Goal: Information Seeking & Learning: Learn about a topic

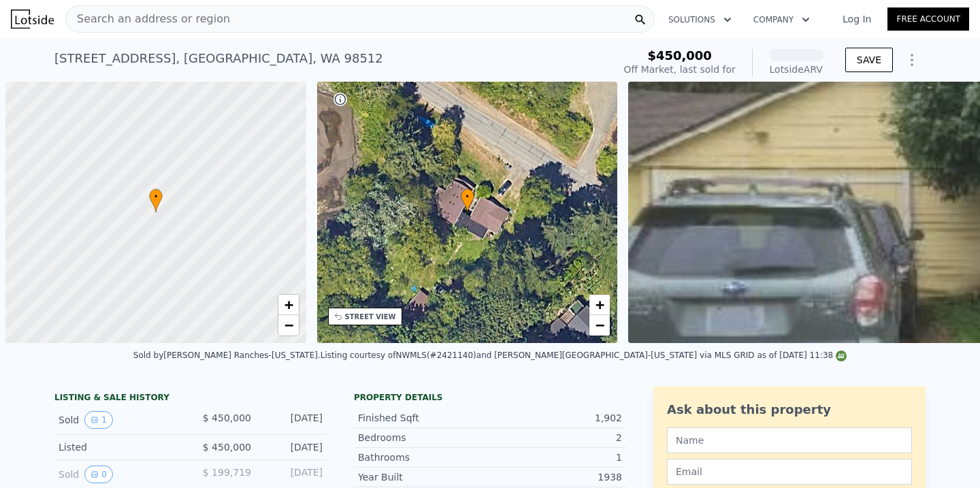
scroll to position [0, 5]
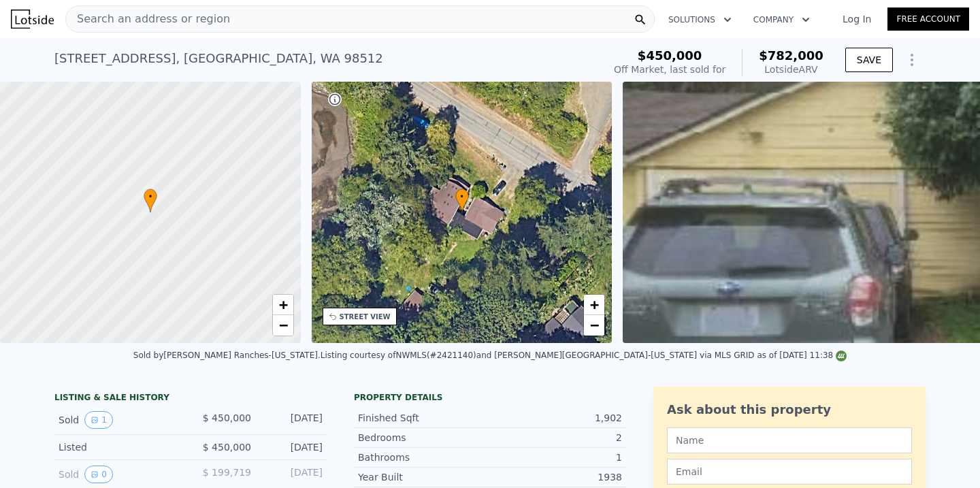
click at [342, 23] on div "Search an address or region" at bounding box center [360, 18] width 590 height 27
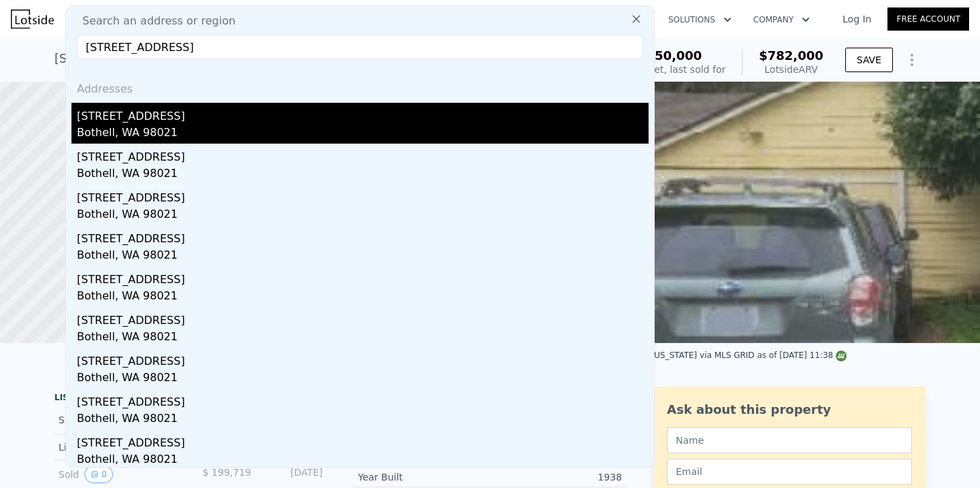
type input "[STREET_ADDRESS]"
click at [293, 112] on div "[STREET_ADDRESS]" at bounding box center [363, 114] width 572 height 22
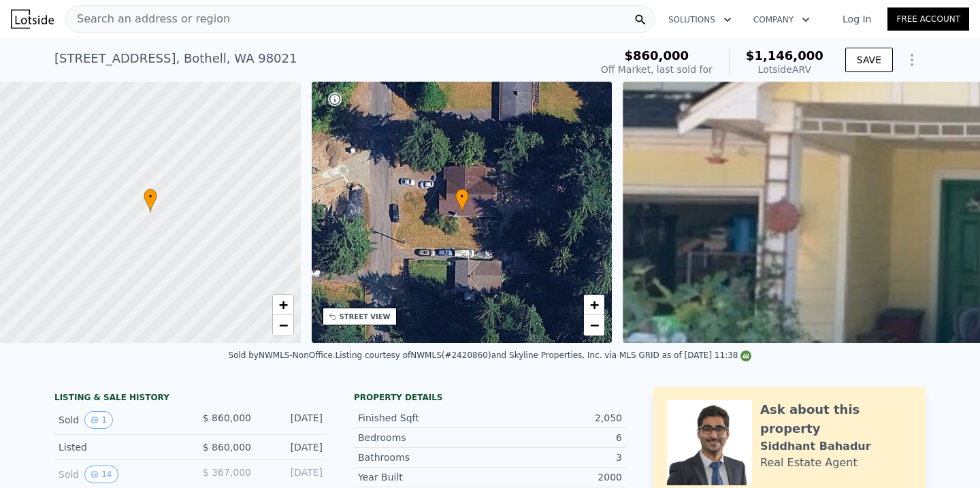
click at [357, 17] on div "Search an address or region" at bounding box center [360, 18] width 590 height 27
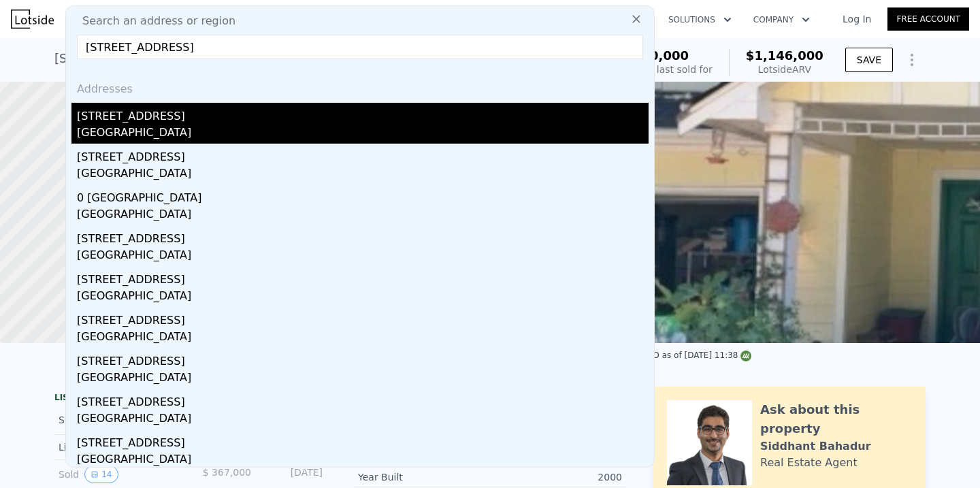
type input "[STREET_ADDRESS]"
click at [293, 116] on div "[STREET_ADDRESS]" at bounding box center [363, 114] width 572 height 22
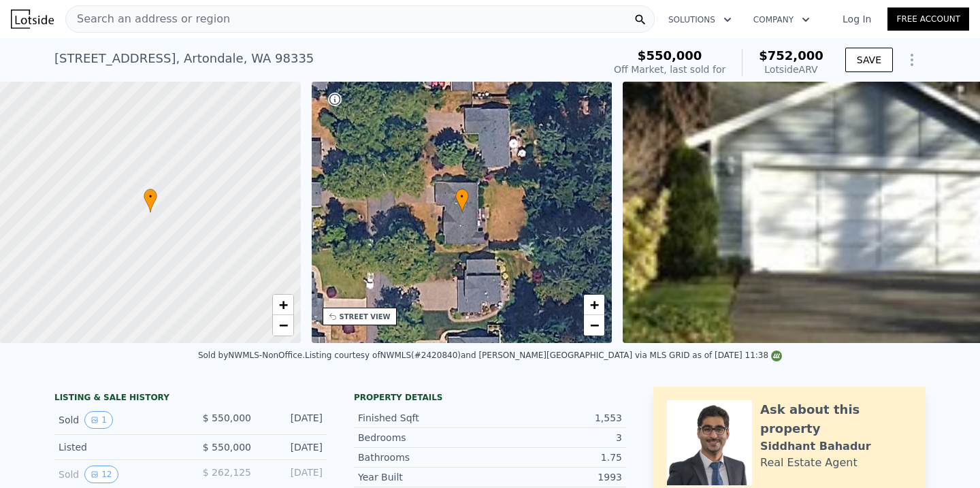
click at [321, 16] on div "Search an address or region" at bounding box center [360, 18] width 590 height 27
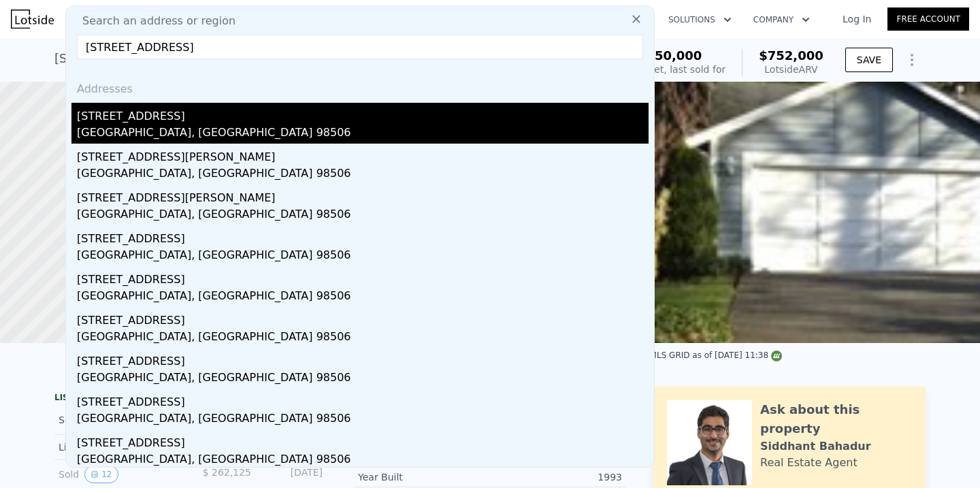
type input "[STREET_ADDRESS]"
click at [270, 109] on div "[STREET_ADDRESS]" at bounding box center [363, 114] width 572 height 22
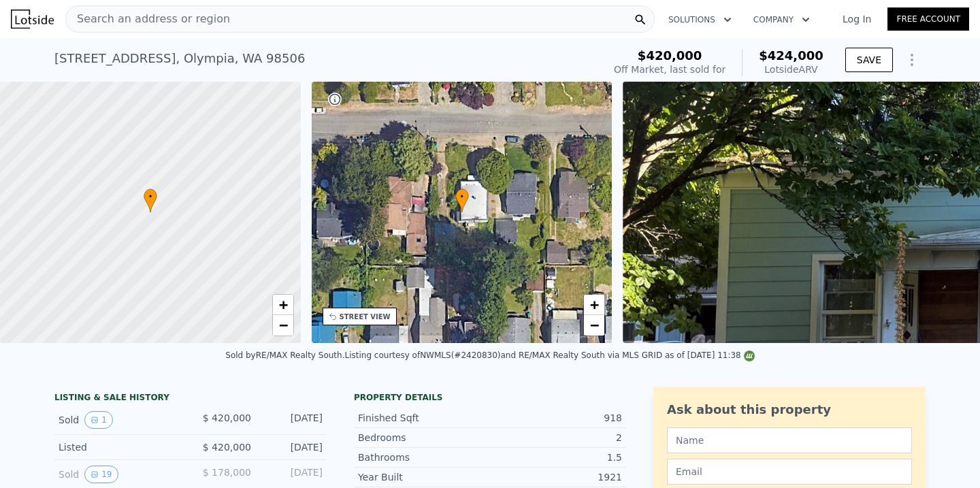
click at [351, 10] on div "Search an address or region" at bounding box center [360, 18] width 590 height 27
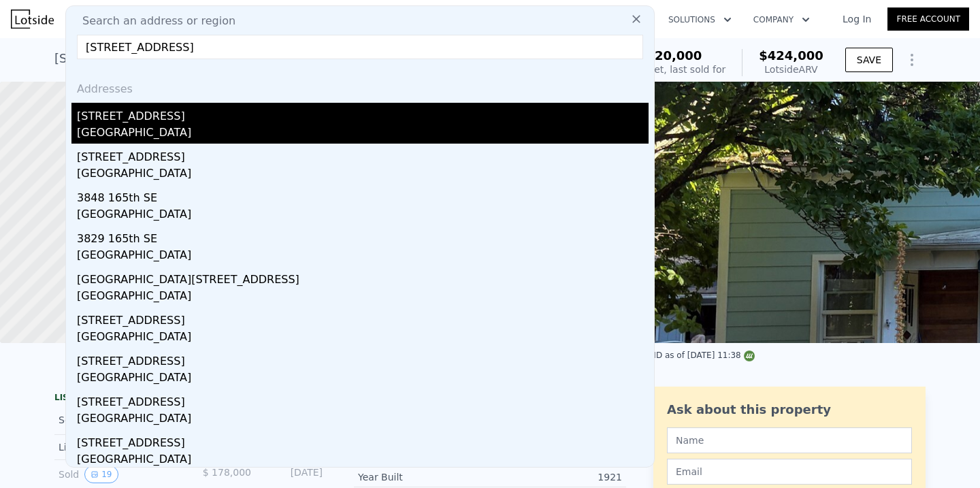
type input "[STREET_ADDRESS]"
click at [285, 116] on div "[STREET_ADDRESS]" at bounding box center [363, 114] width 572 height 22
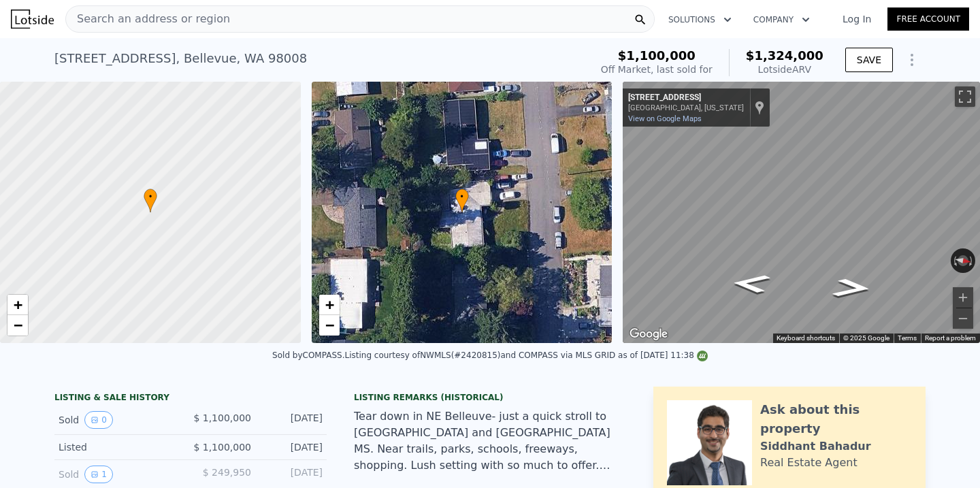
click at [338, 5] on div "Search an address or region" at bounding box center [360, 18] width 590 height 27
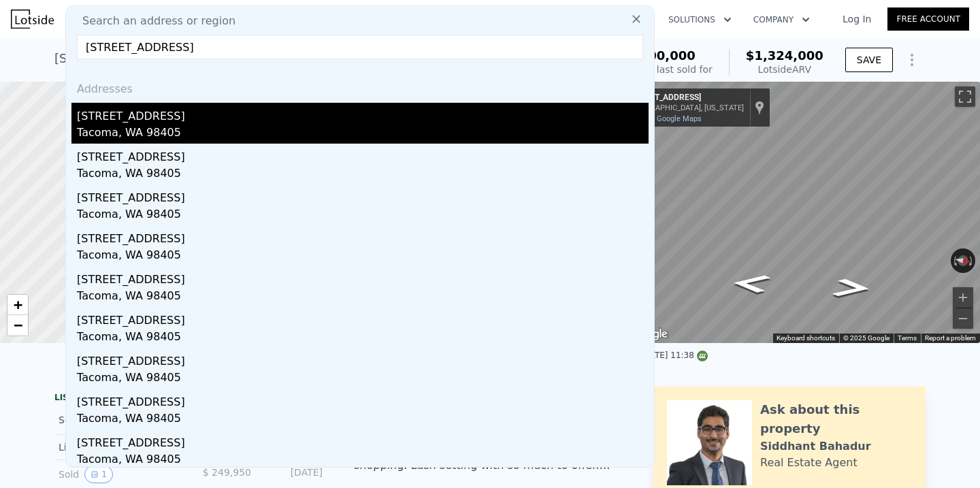
type input "[STREET_ADDRESS]"
click at [310, 111] on div "[STREET_ADDRESS]" at bounding box center [363, 114] width 572 height 22
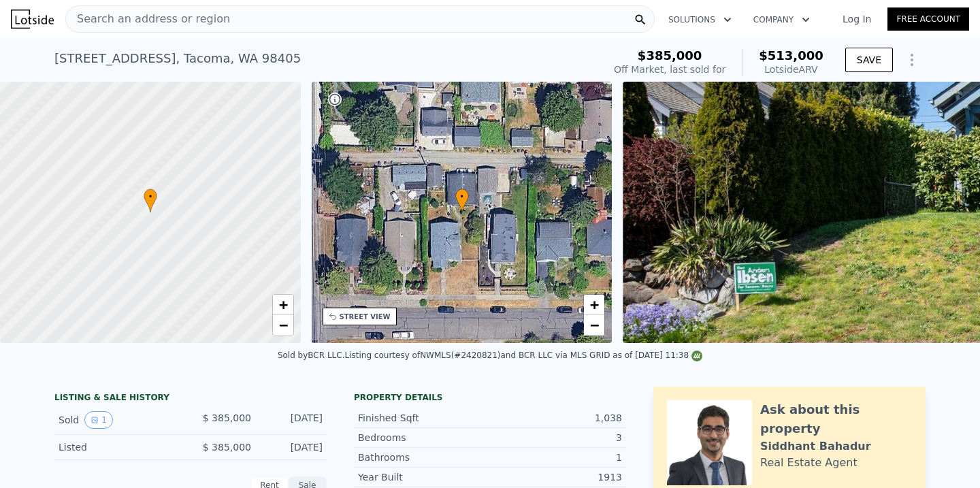
click at [295, 22] on div "Search an address or region" at bounding box center [360, 18] width 590 height 27
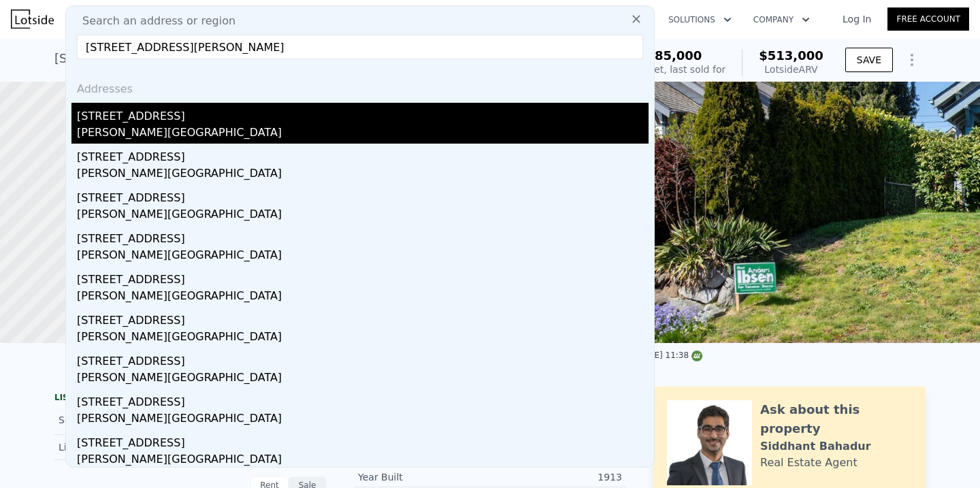
type input "[STREET_ADDRESS][PERSON_NAME]"
click at [247, 112] on div "[STREET_ADDRESS]" at bounding box center [363, 114] width 572 height 22
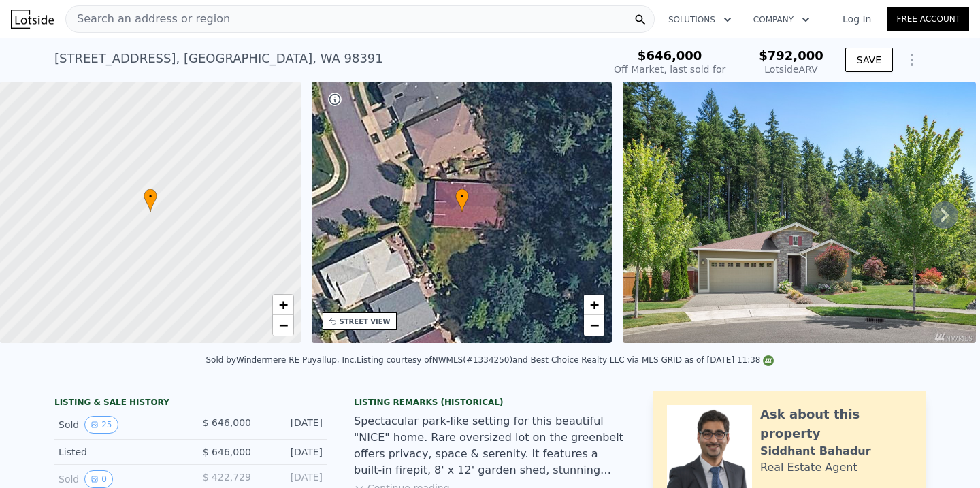
click at [246, 16] on div "Search an address or region" at bounding box center [360, 18] width 590 height 27
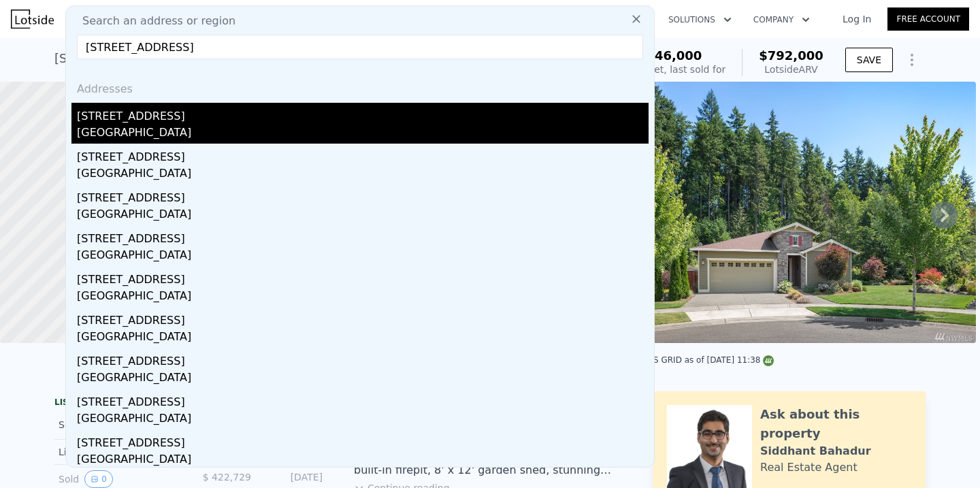
type input "[STREET_ADDRESS]"
click at [216, 123] on div "[STREET_ADDRESS]" at bounding box center [363, 114] width 572 height 22
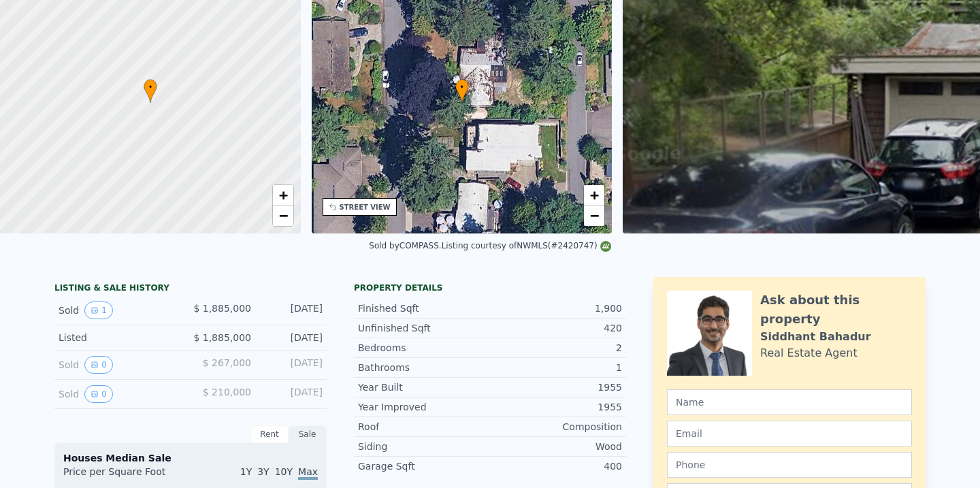
scroll to position [5, 0]
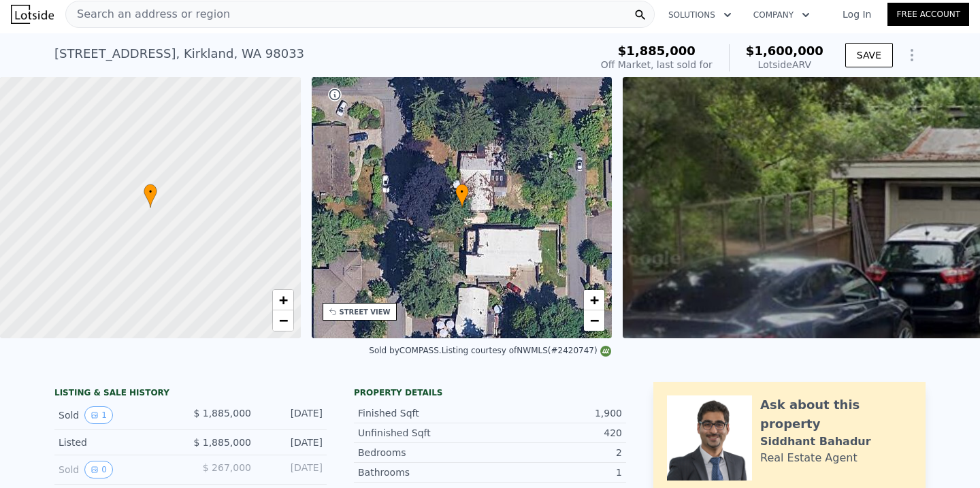
click at [254, 20] on div "Search an address or region" at bounding box center [360, 14] width 590 height 27
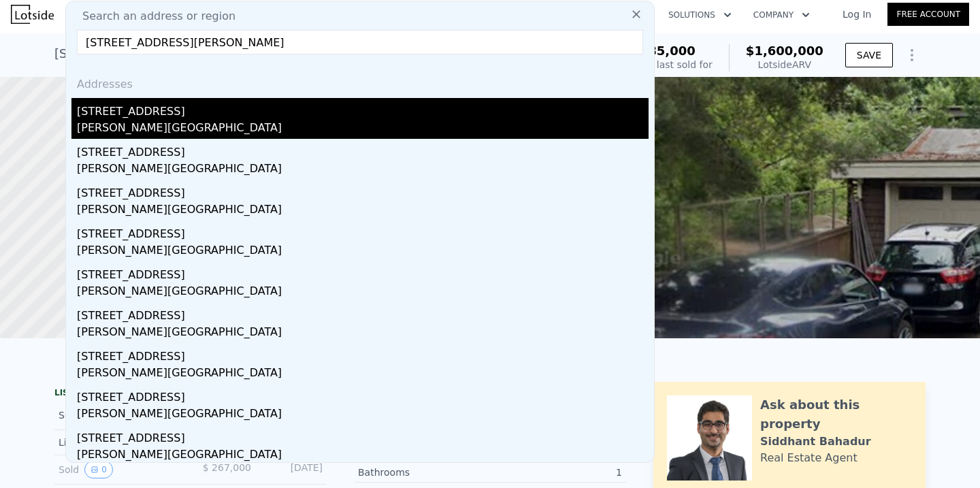
type input "[STREET_ADDRESS][PERSON_NAME]"
click at [208, 113] on div "[STREET_ADDRESS]" at bounding box center [363, 109] width 572 height 22
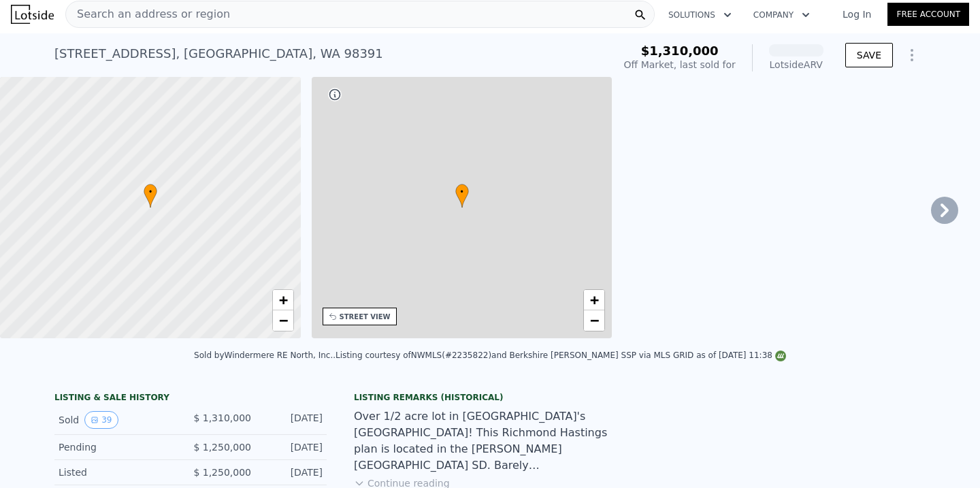
click at [280, 33] on div "[STREET_ADDRESS] Sold [DATE] for $1.310m (~ARV ) $1,310,000 Off Market, last so…" at bounding box center [489, 55] width 871 height 44
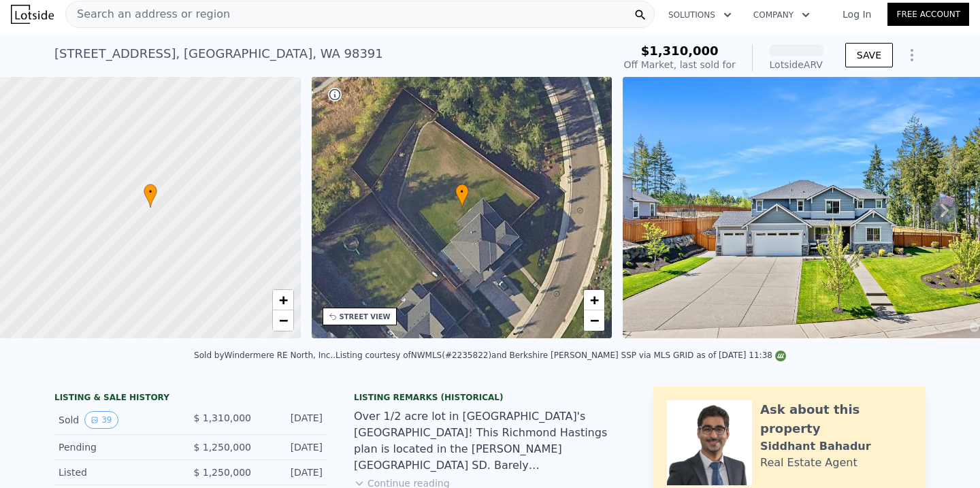
click at [280, 20] on div "Search an address or region" at bounding box center [360, 14] width 590 height 27
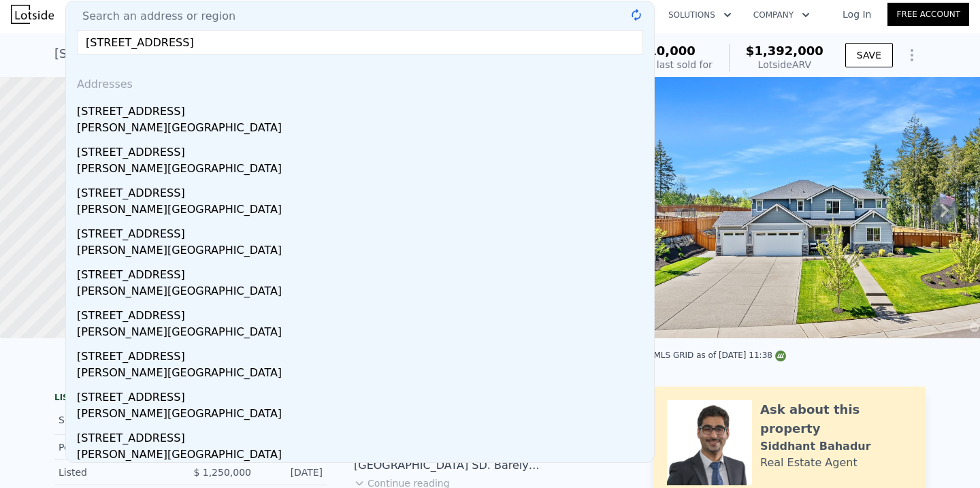
type input "[STREET_ADDRESS]"
drag, startPoint x: 187, startPoint y: 46, endPoint x: 80, endPoint y: 46, distance: 107.6
click at [80, 46] on input "[STREET_ADDRESS]" at bounding box center [360, 42] width 566 height 25
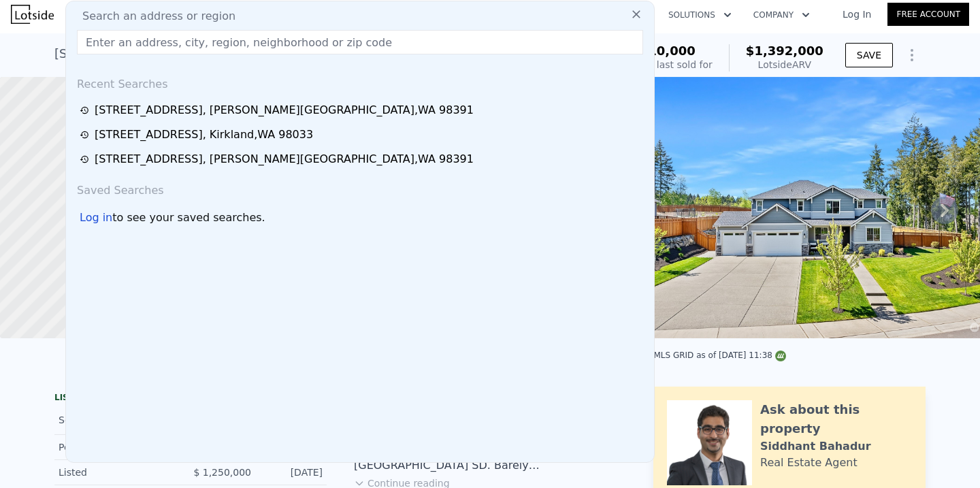
click at [129, 46] on input "text" at bounding box center [360, 42] width 566 height 25
type input "v"
paste input "[STREET_ADDRESS]"
click at [92, 46] on input "[STREET_ADDRESS]" at bounding box center [360, 42] width 566 height 25
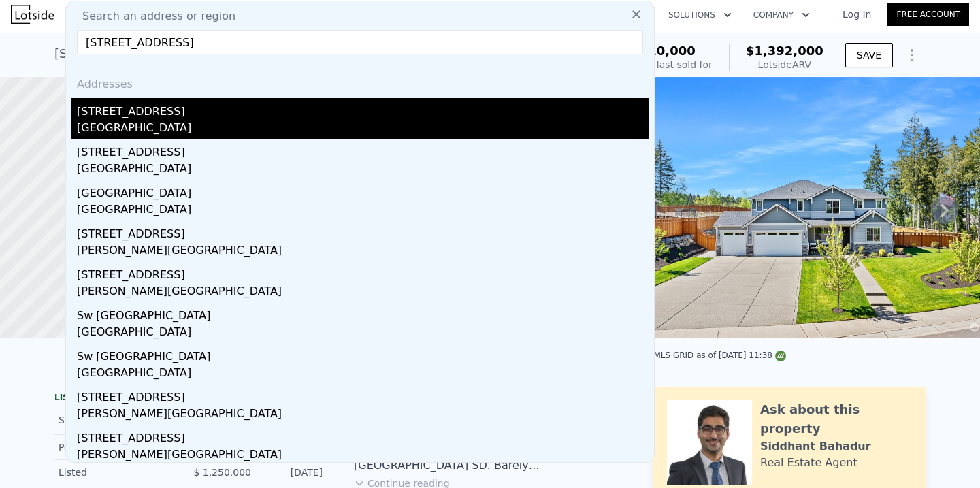
type input "[STREET_ADDRESS]"
click at [143, 98] on div "[STREET_ADDRESS]" at bounding box center [363, 109] width 572 height 22
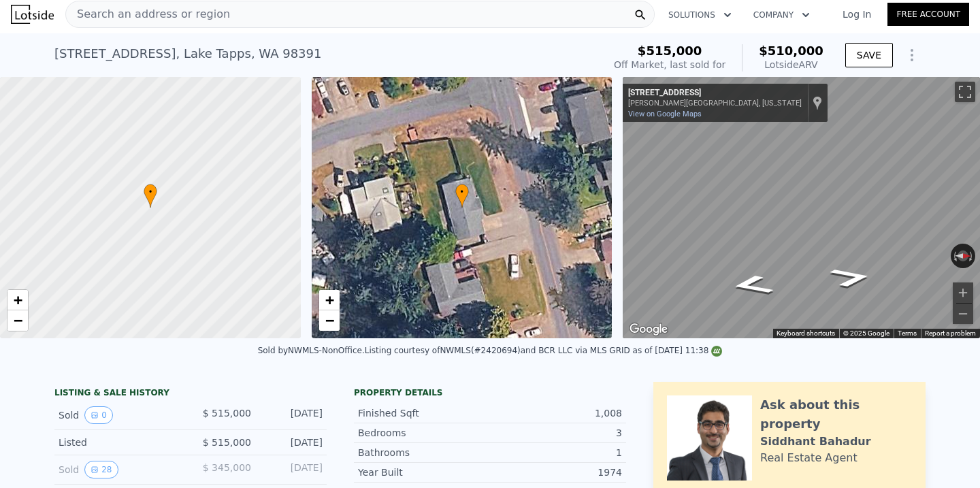
click at [286, 18] on div "Search an address or region" at bounding box center [360, 14] width 590 height 27
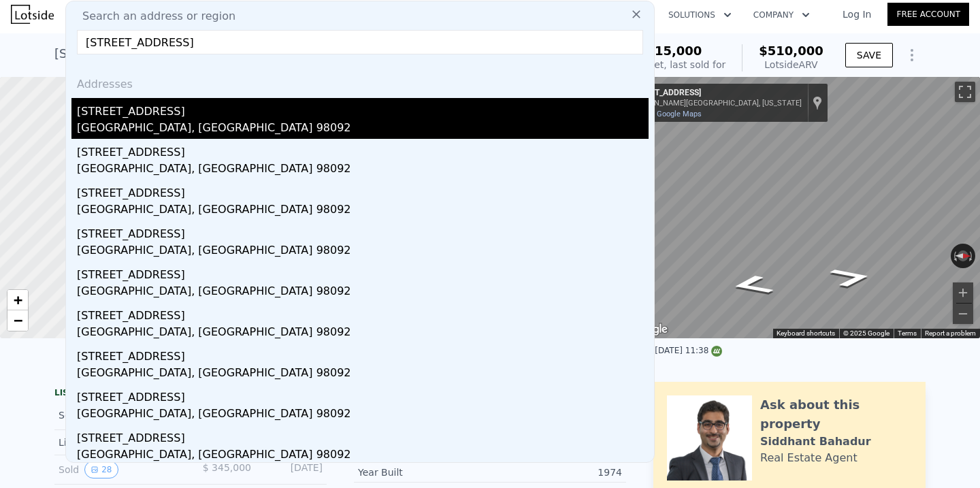
type input "[STREET_ADDRESS]"
click at [223, 108] on div "[STREET_ADDRESS]" at bounding box center [363, 109] width 572 height 22
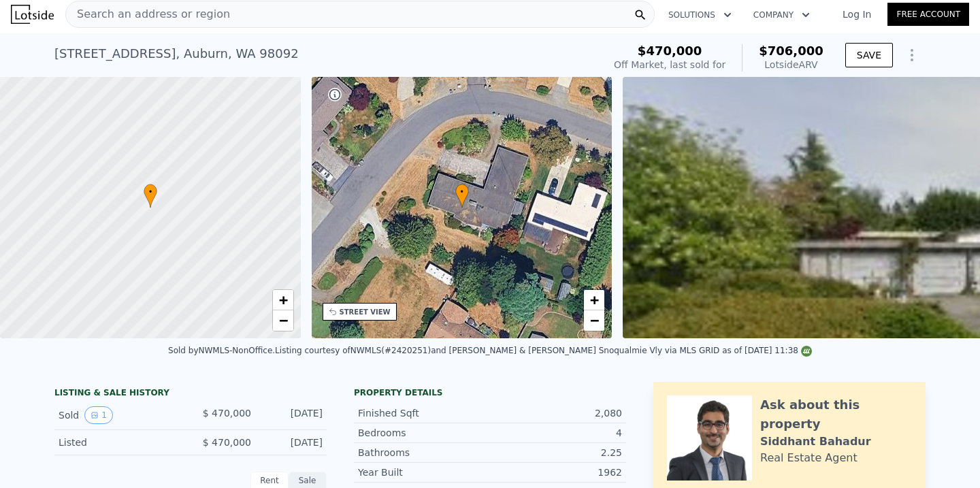
click at [323, 15] on div "Search an address or region" at bounding box center [360, 14] width 590 height 27
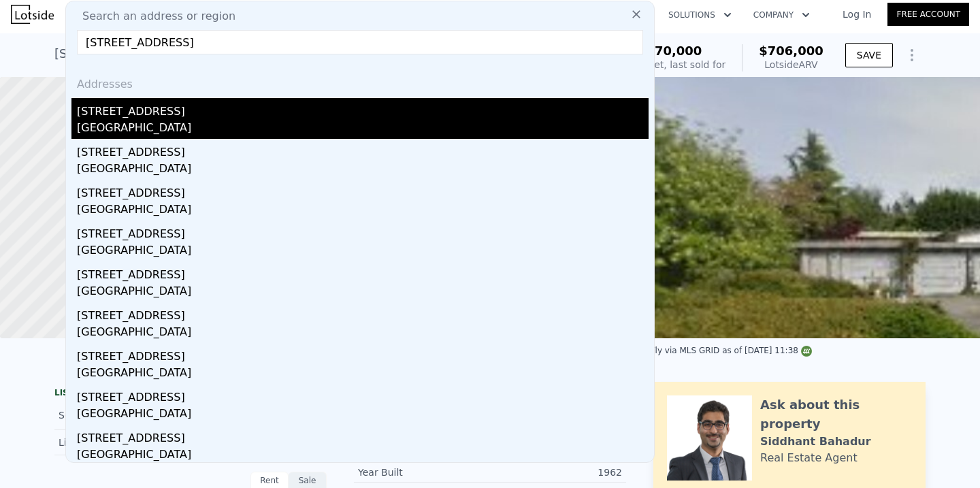
type input "[STREET_ADDRESS]"
click at [248, 121] on div "[GEOGRAPHIC_DATA]" at bounding box center [363, 129] width 572 height 19
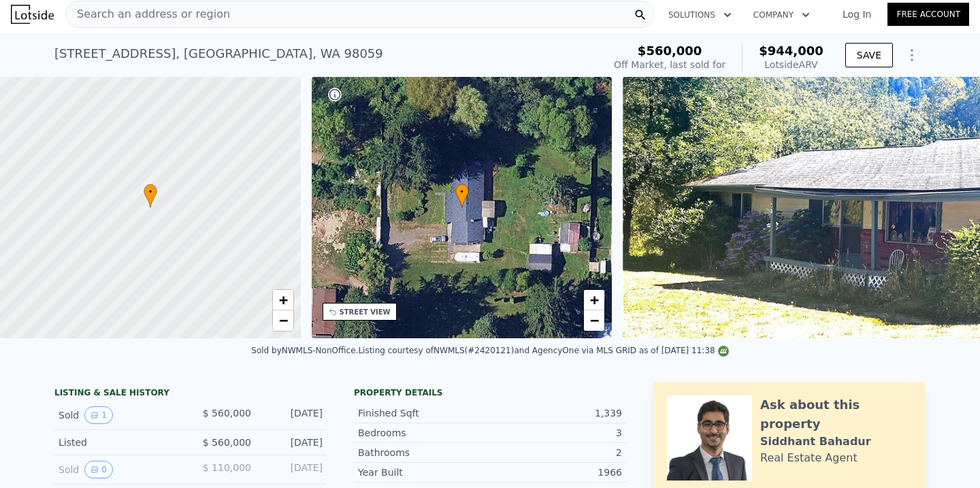
click at [308, 15] on div "Search an address or region" at bounding box center [360, 14] width 590 height 27
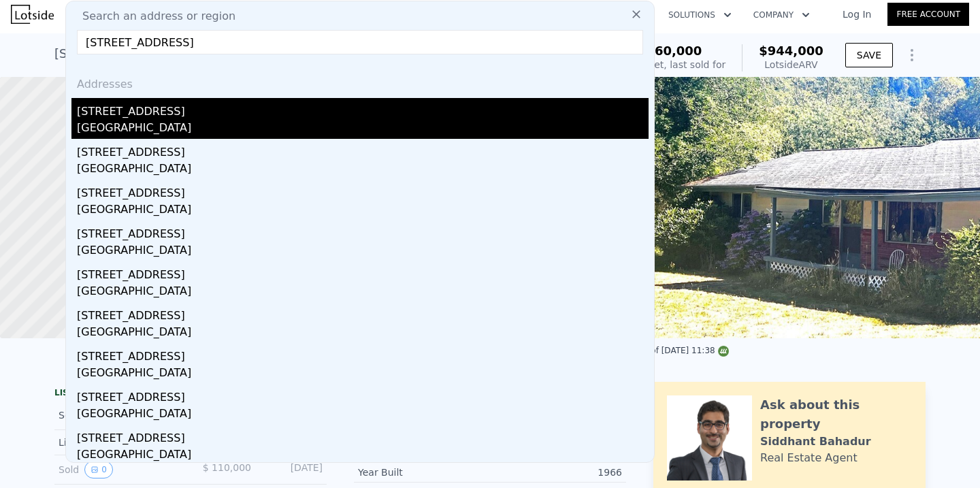
type input "[STREET_ADDRESS]"
click at [167, 115] on div "[STREET_ADDRESS]" at bounding box center [363, 109] width 572 height 22
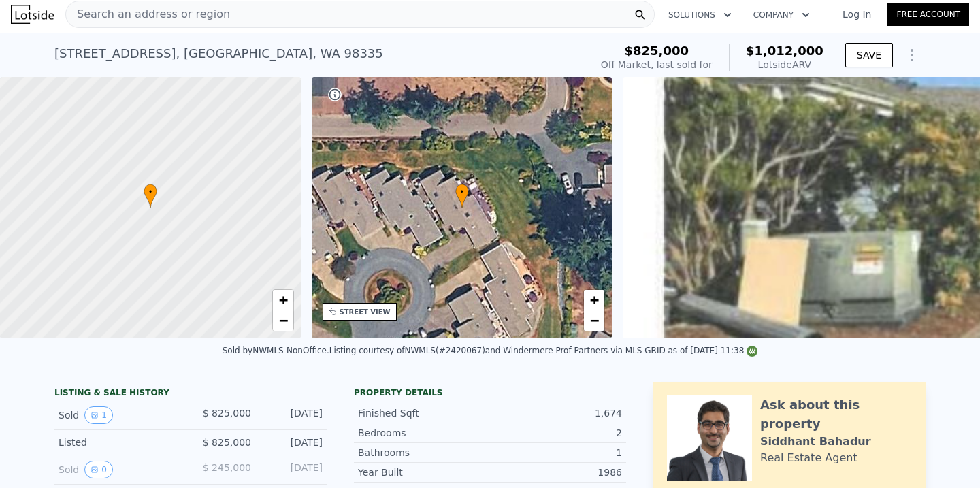
click at [383, 18] on div "Search an address or region" at bounding box center [360, 14] width 590 height 27
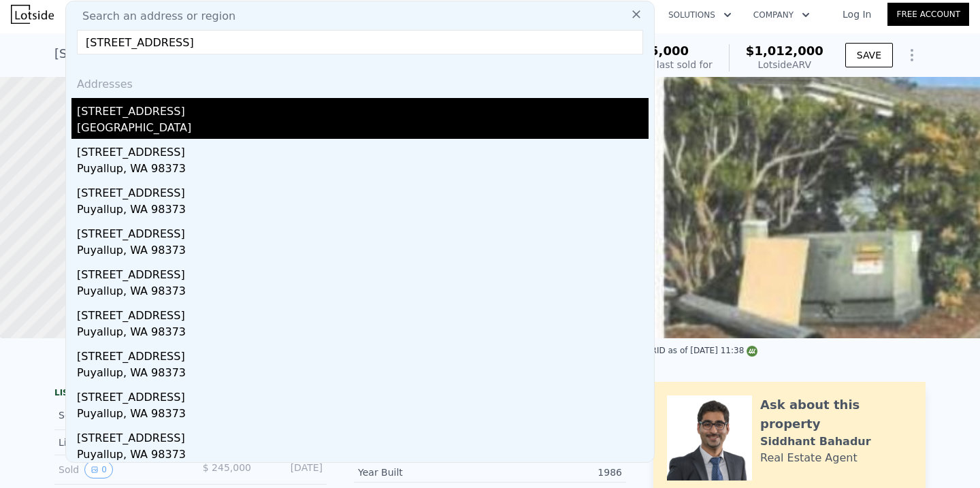
type input "[STREET_ADDRESS]"
click at [268, 119] on div "[STREET_ADDRESS]" at bounding box center [363, 109] width 572 height 22
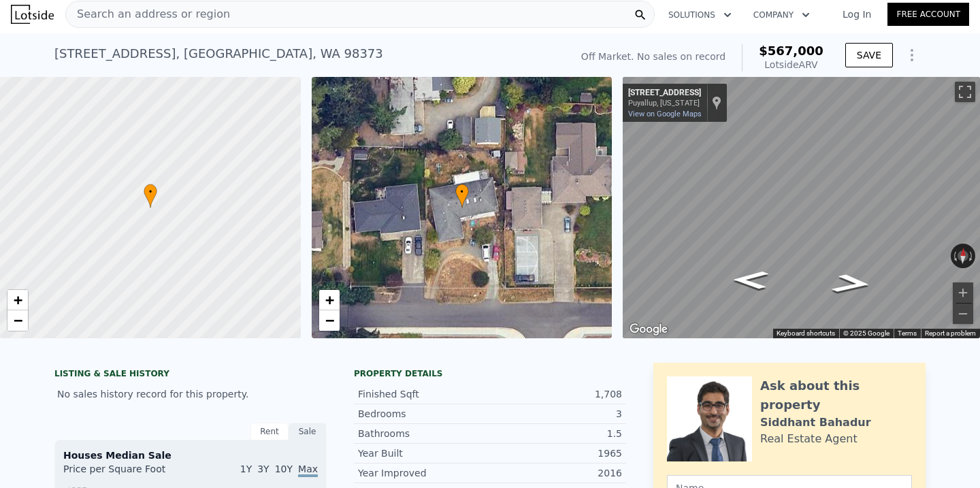
click at [224, 17] on div "Search an address or region" at bounding box center [360, 14] width 590 height 27
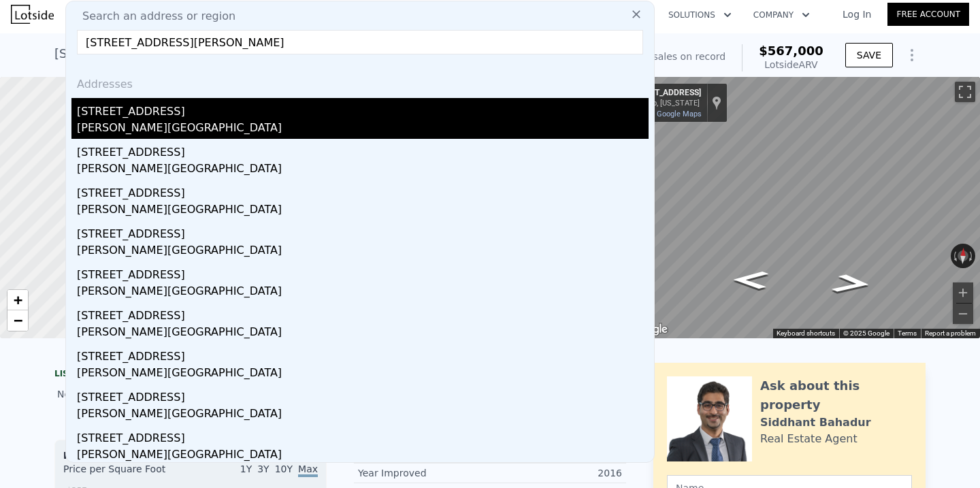
type input "[STREET_ADDRESS][PERSON_NAME]"
click at [200, 110] on div "[STREET_ADDRESS]" at bounding box center [363, 109] width 572 height 22
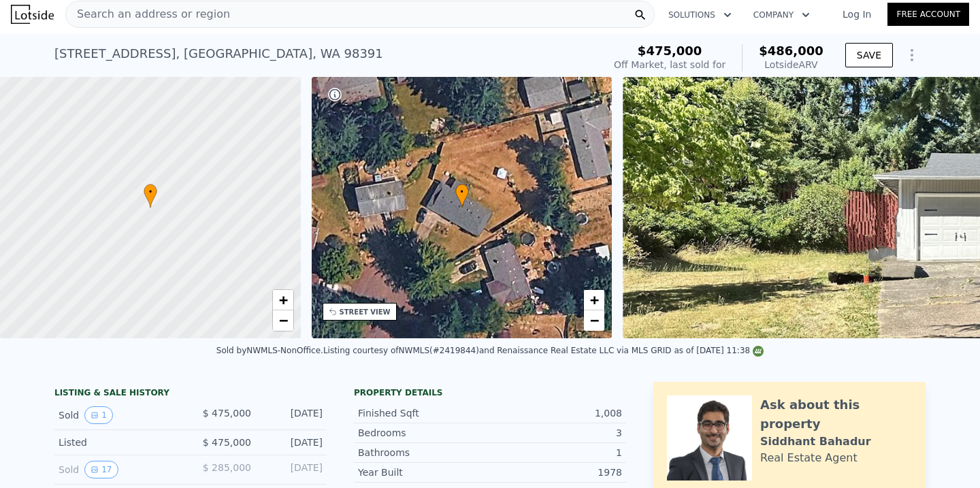
click at [313, 20] on div "Search an address or region" at bounding box center [360, 14] width 590 height 27
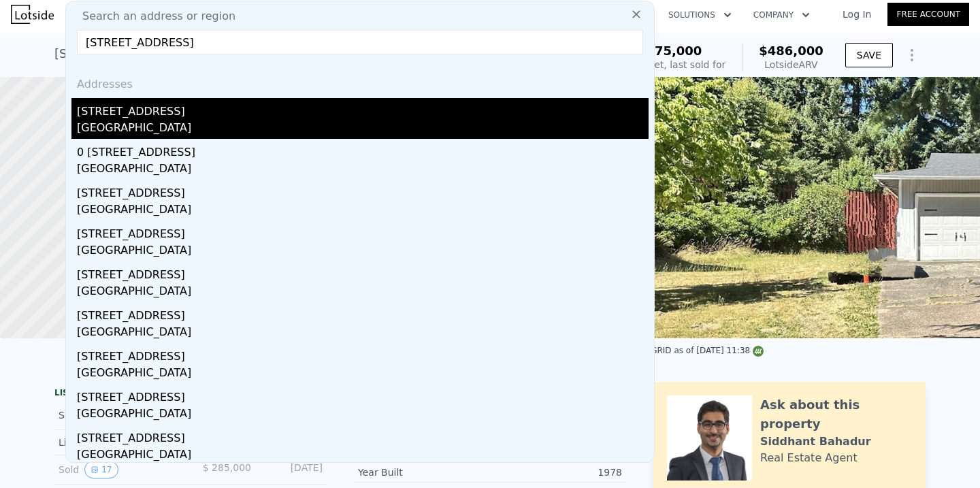
type input "[STREET_ADDRESS]"
click at [205, 123] on div "[GEOGRAPHIC_DATA]" at bounding box center [363, 129] width 572 height 19
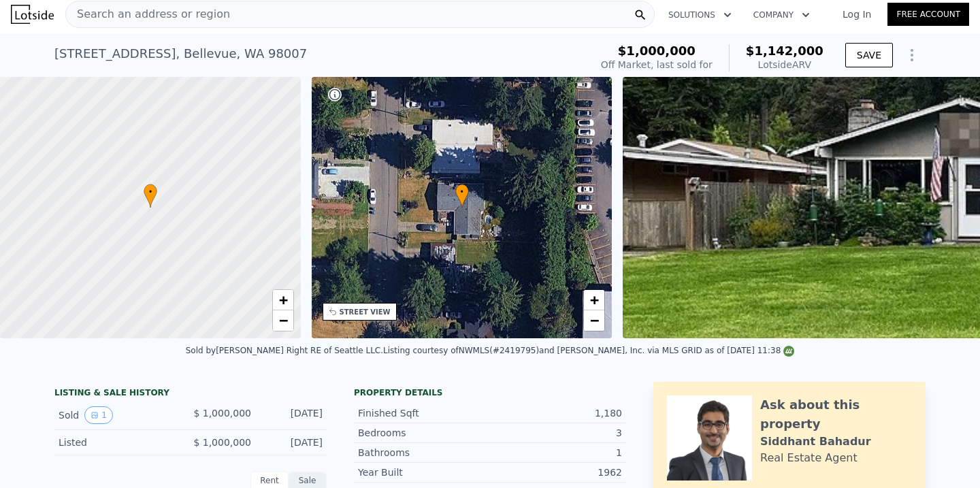
click at [221, 14] on div "Search an address or region" at bounding box center [360, 14] width 590 height 27
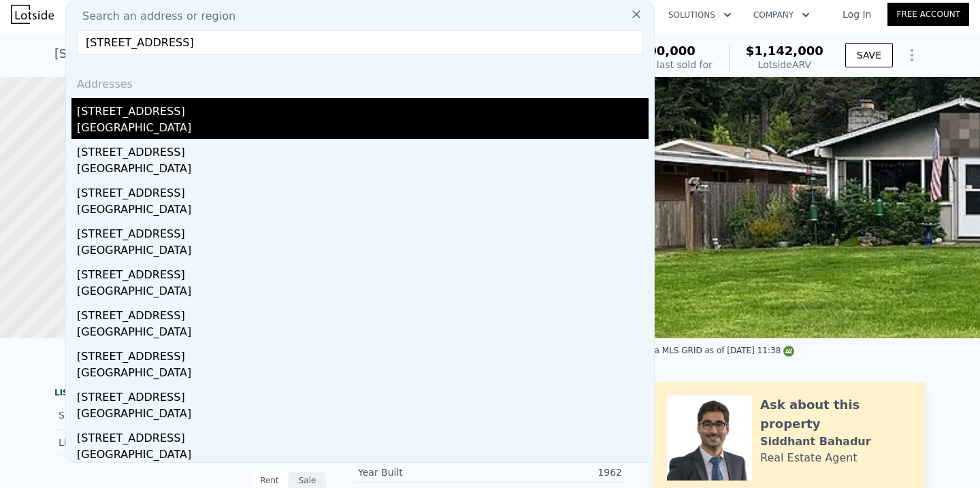
type input "[STREET_ADDRESS]"
click at [139, 121] on div "[GEOGRAPHIC_DATA]" at bounding box center [363, 129] width 572 height 19
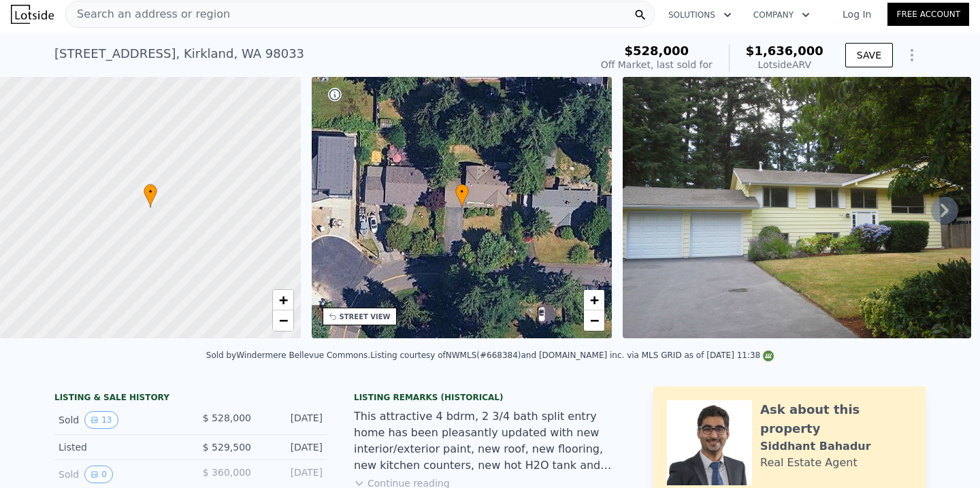
click at [247, 18] on div "Search an address or region" at bounding box center [360, 14] width 590 height 27
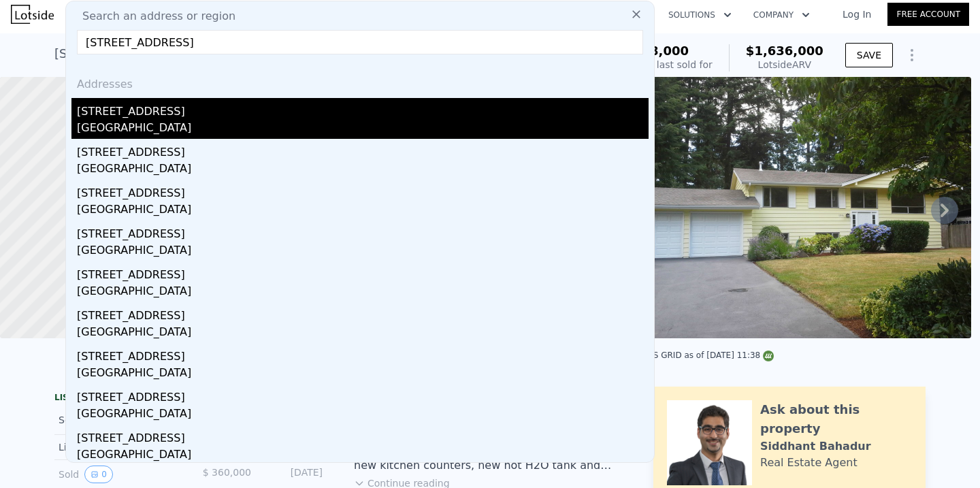
type input "[STREET_ADDRESS]"
click at [187, 109] on div "[STREET_ADDRESS]" at bounding box center [363, 109] width 572 height 22
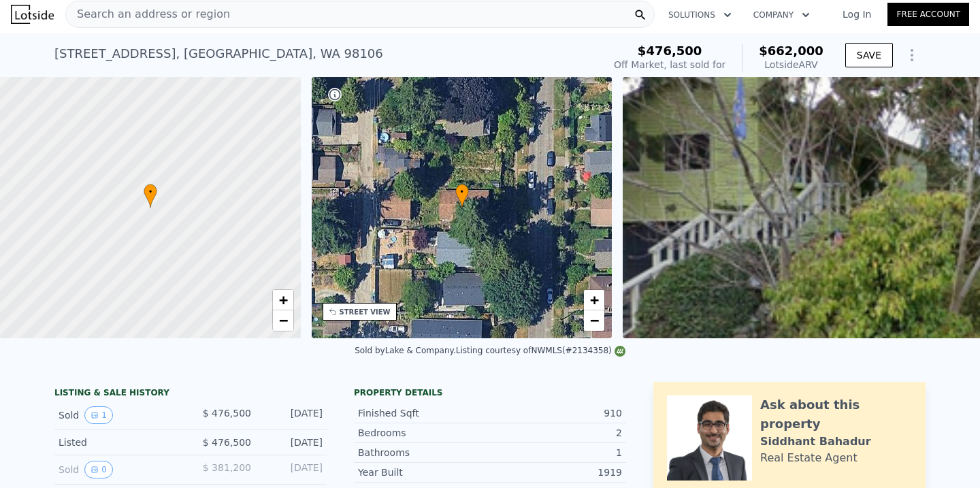
click at [250, 15] on div "Search an address or region" at bounding box center [360, 14] width 590 height 27
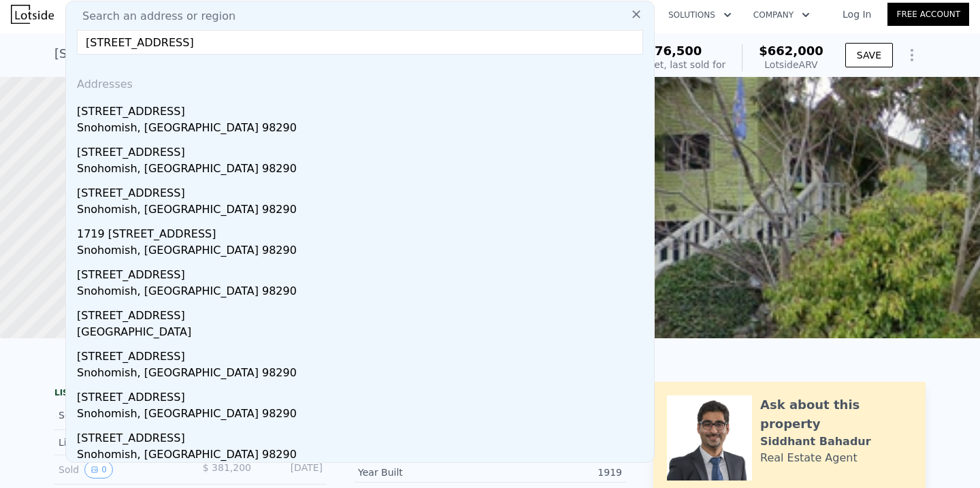
drag, startPoint x: 193, startPoint y: 116, endPoint x: 218, endPoint y: 69, distance: 53.9
click at [218, 69] on div "Addresses [STREET_ADDRESS]" at bounding box center [359, 102] width 577 height 74
click at [312, 42] on input "[STREET_ADDRESS]" at bounding box center [360, 42] width 566 height 25
drag, startPoint x: 312, startPoint y: 42, endPoint x: 188, endPoint y: 42, distance: 124.6
click at [188, 42] on input "[STREET_ADDRESS]" at bounding box center [360, 42] width 566 height 25
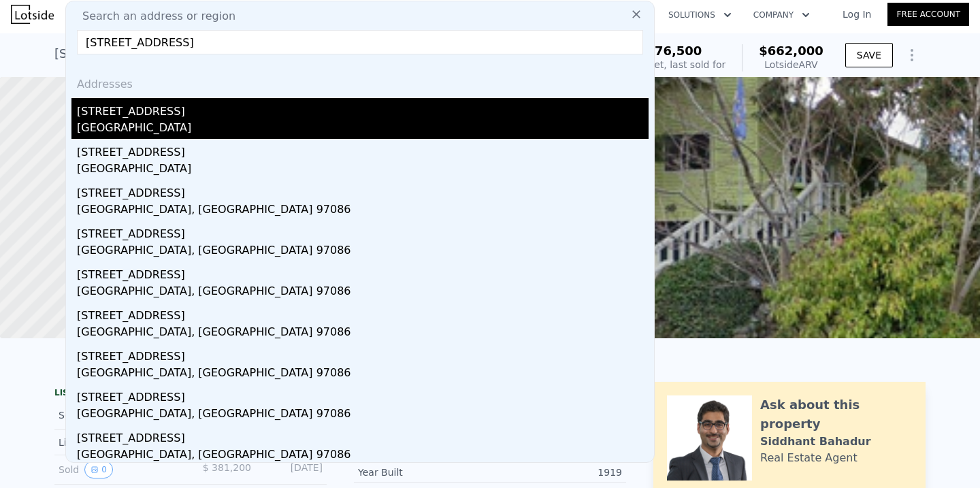
type input "[STREET_ADDRESS]"
click at [131, 133] on div "[GEOGRAPHIC_DATA]" at bounding box center [363, 129] width 572 height 19
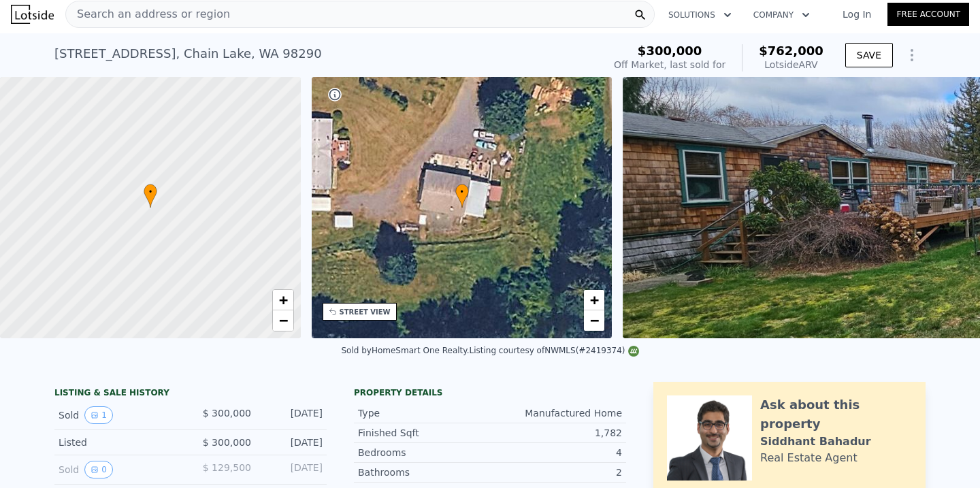
click at [174, 12] on span "Search an address or region" at bounding box center [148, 14] width 164 height 16
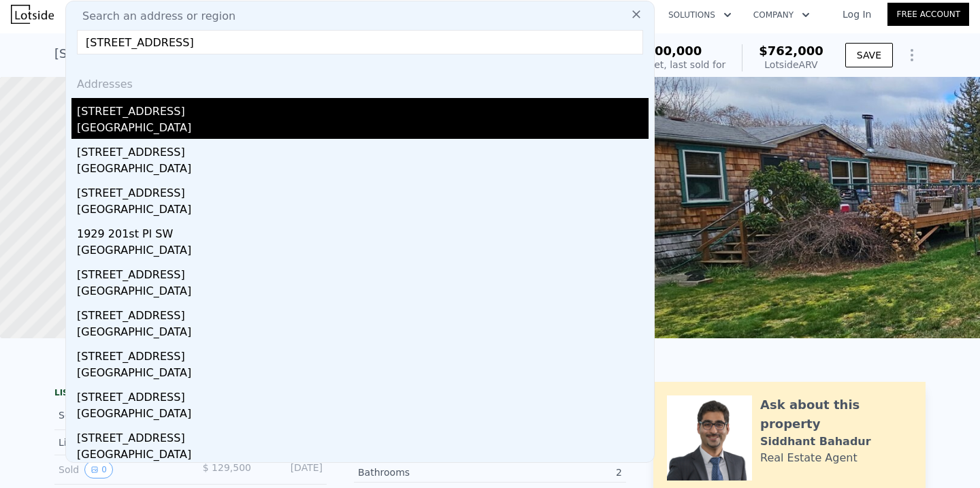
type input "[STREET_ADDRESS]"
click at [144, 127] on div "[GEOGRAPHIC_DATA]" at bounding box center [363, 129] width 572 height 19
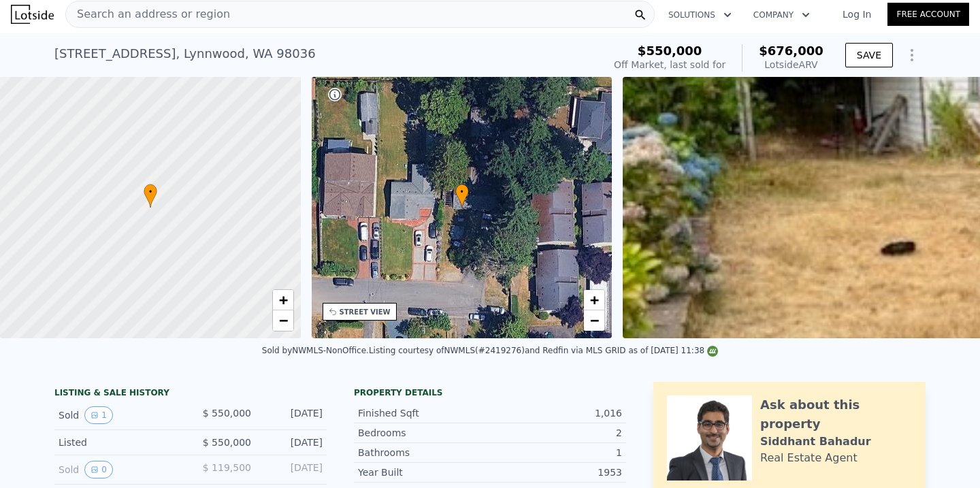
click at [255, 18] on div "Search an address or region" at bounding box center [360, 14] width 590 height 27
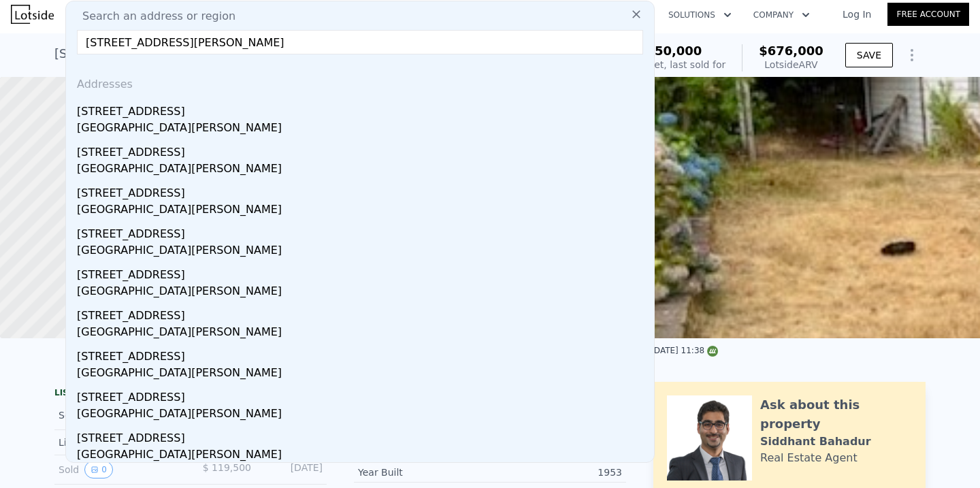
type input "[STREET_ADDRESS][PERSON_NAME]"
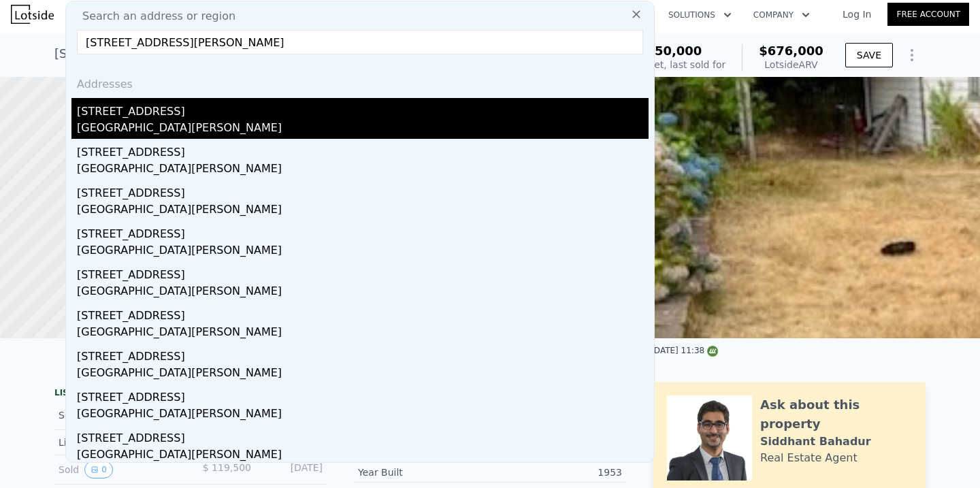
click at [193, 117] on div "[STREET_ADDRESS]" at bounding box center [363, 109] width 572 height 22
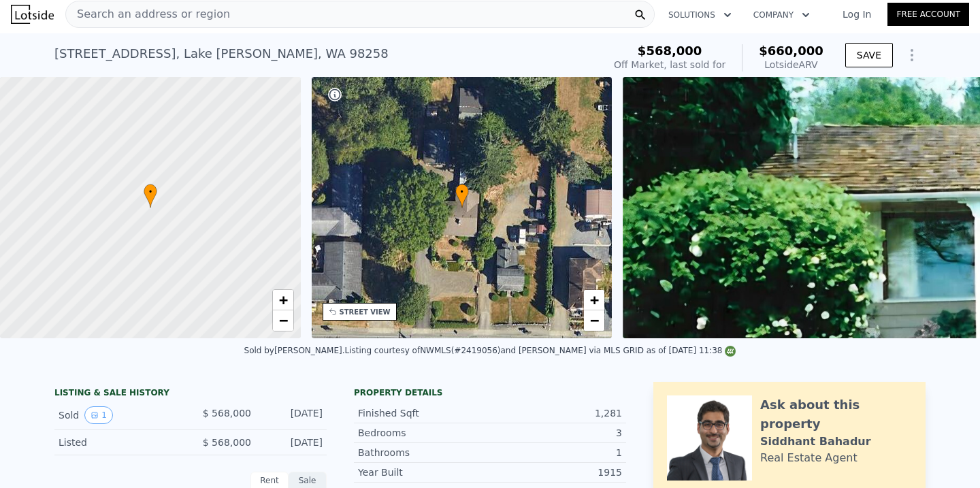
click at [310, 18] on div "Search an address or region" at bounding box center [360, 14] width 590 height 27
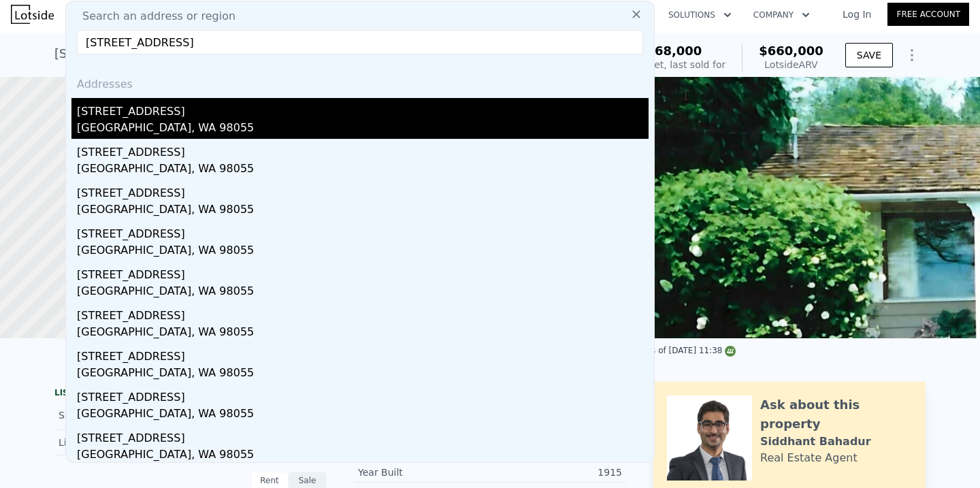
type input "[STREET_ADDRESS]"
click at [199, 119] on div "[STREET_ADDRESS]" at bounding box center [363, 109] width 572 height 22
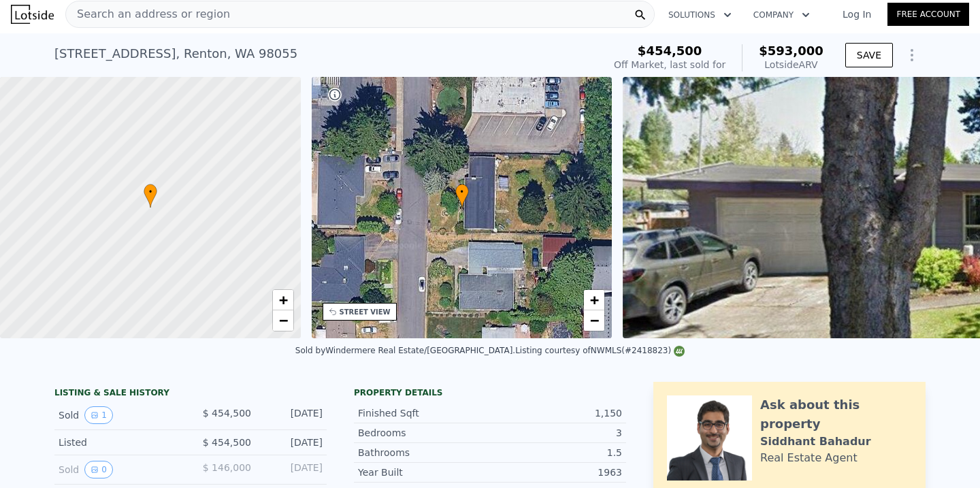
click at [272, 26] on div "Search an address or region" at bounding box center [360, 14] width 590 height 27
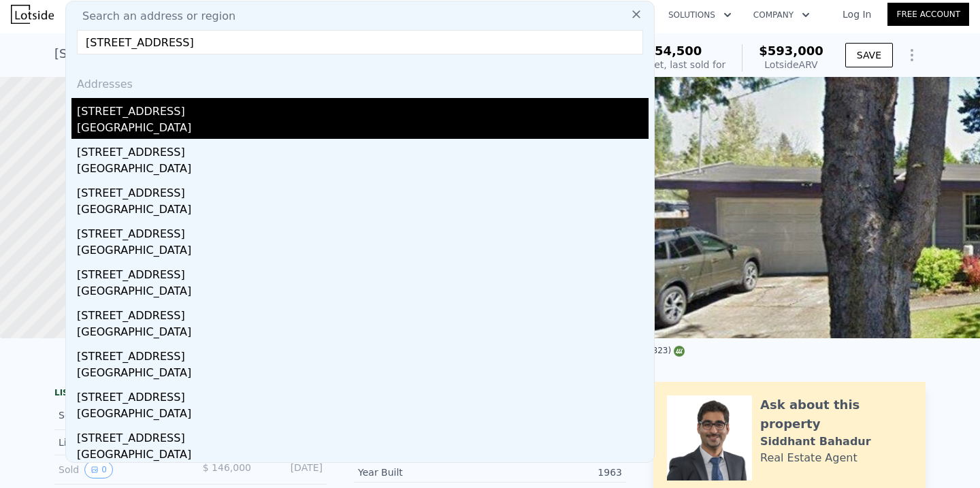
type input "[STREET_ADDRESS]"
click at [223, 109] on div "[STREET_ADDRESS]" at bounding box center [363, 109] width 572 height 22
